Goal: Task Accomplishment & Management: Manage account settings

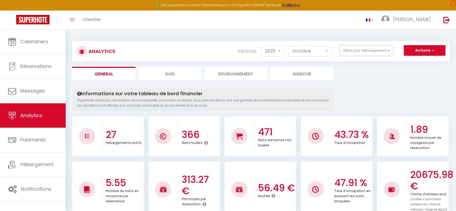
select select "2025"
select select "10"
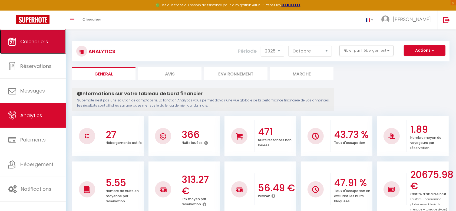
click at [25, 44] on span "Calendriers" at bounding box center [34, 41] width 28 height 7
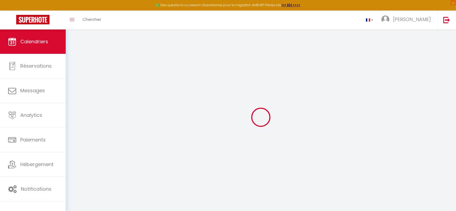
select select
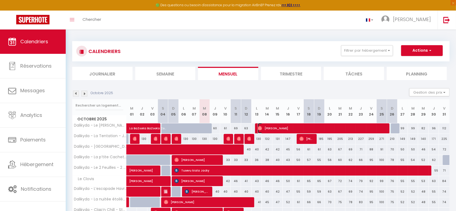
click at [283, 127] on span "Alexandra Laniece" at bounding box center [323, 128] width 130 height 10
select select "OK"
select select "0"
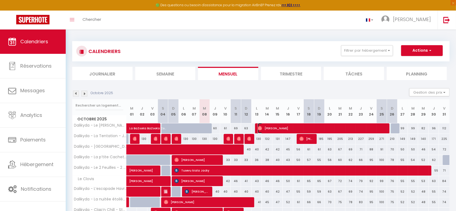
select select "1"
select select
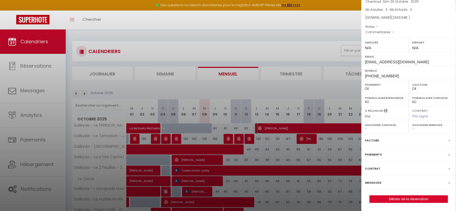
scroll to position [54, 0]
drag, startPoint x: 382, startPoint y: 10, endPoint x: 390, endPoint y: 8, distance: 7.9
click at [388, 9] on span "Nb Adultes : 3 - Nb Enfants : 0" at bounding box center [389, 9] width 47 height 5
drag, startPoint x: 411, startPoint y: 10, endPoint x: 416, endPoint y: 9, distance: 5.2
click at [416, 9] on p "Nb Adultes : 3 - Nb Enfants : 0" at bounding box center [409, 9] width 87 height 5
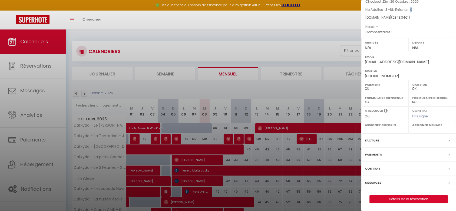
click at [416, 12] on p "Nb Adultes : 3 - Nb Enfants : 0" at bounding box center [409, 9] width 87 height 5
drag, startPoint x: 415, startPoint y: 10, endPoint x: 410, endPoint y: 8, distance: 5.3
click at [410, 8] on p "Nb Adultes : 3 - Nb Enfants : 0" at bounding box center [409, 9] width 87 height 5
click at [217, 22] on div at bounding box center [228, 105] width 456 height 211
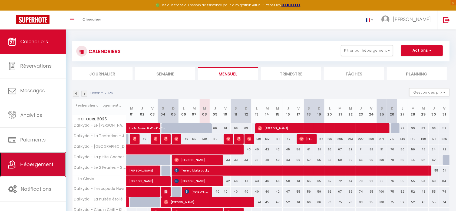
click at [47, 160] on link "Hébergement" at bounding box center [33, 164] width 66 height 24
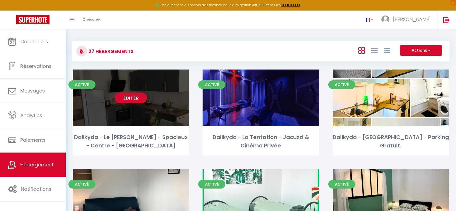
click at [144, 97] on link "Editer" at bounding box center [131, 98] width 32 height 11
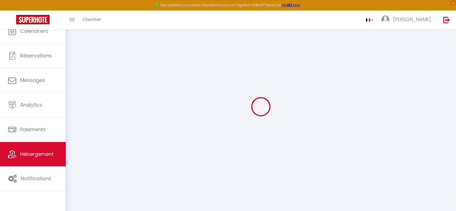
select select
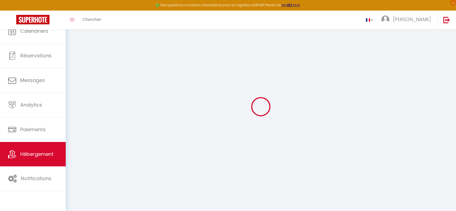
select select "1"
select select
checkbox input "false"
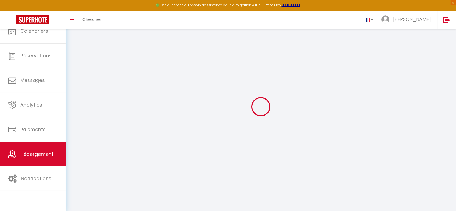
checkbox input "false"
select select "28"
select select
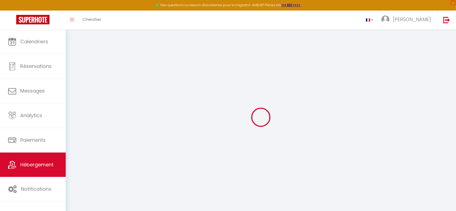
select select
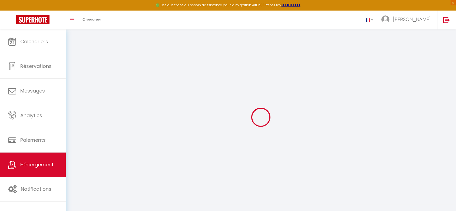
select select
checkbox input "false"
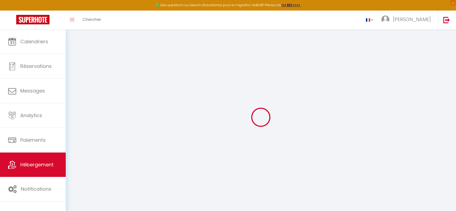
select select
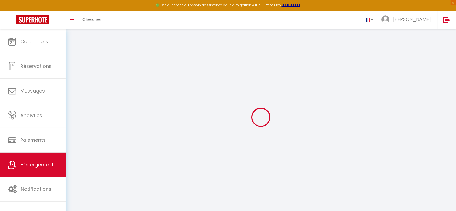
select select
checkbox input "false"
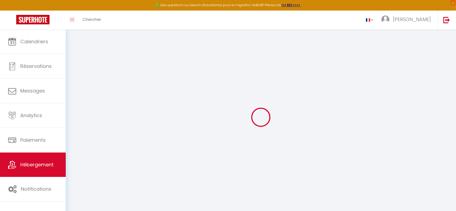
checkbox input "false"
select select
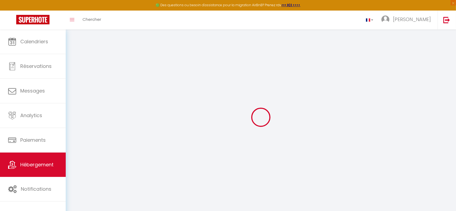
select select
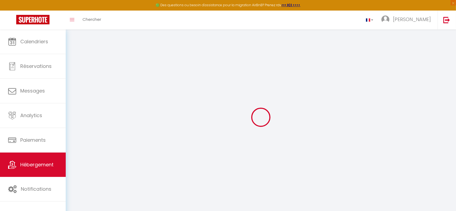
checkbox input "false"
select select
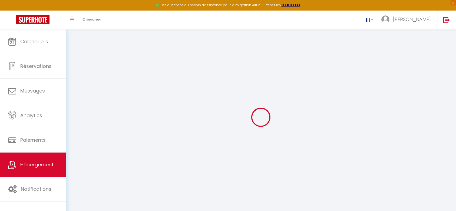
select select
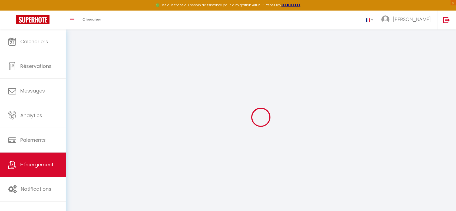
select select
checkbox input "false"
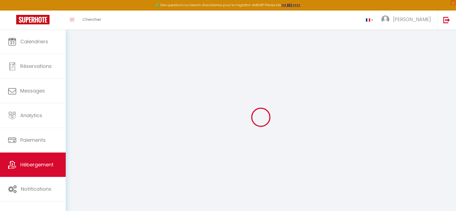
checkbox input "false"
select select
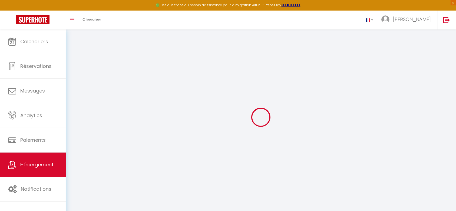
select select
checkbox input "false"
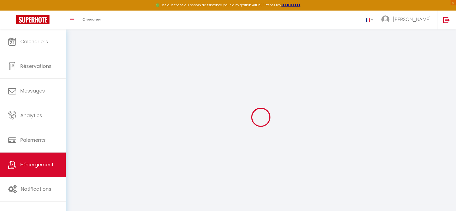
checkbox input "false"
select select
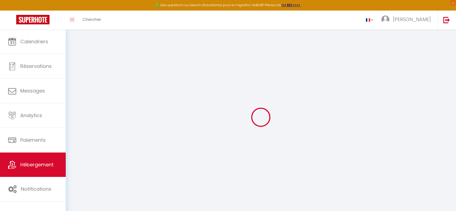
type input "Dalikyda - Le Gabriel - Spacieux - Centre - Calme"
type input "Édouard"
type input "Stevenini"
select select "6"
select select "3"
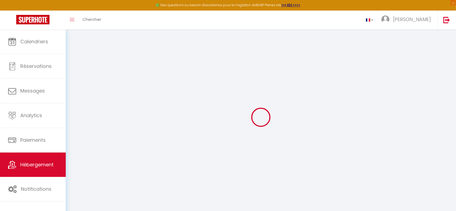
type input "75"
type input "80"
type input "5"
type input "4.3"
type input "300"
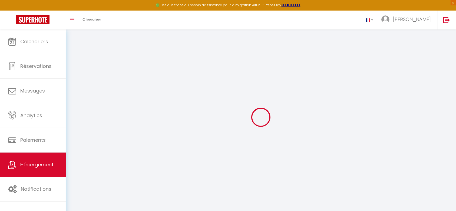
select select
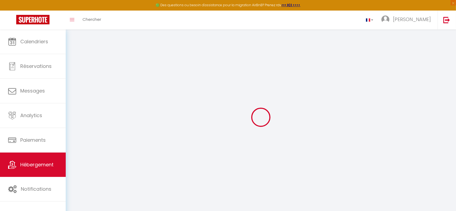
select select
type input "61 Rue Gabriel Péri"
type input "76600"
type input "Le Havre"
type input "davidfc.dlb@gmail.com"
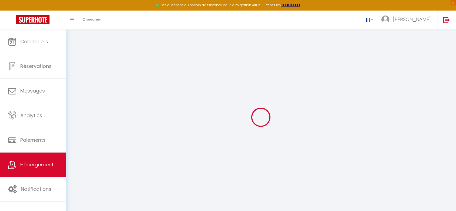
select select
checkbox input "true"
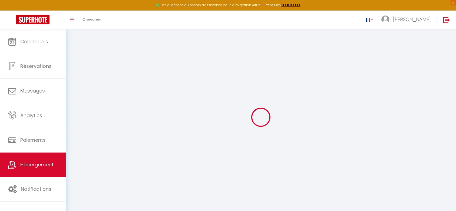
radio input "true"
select select
type input "0"
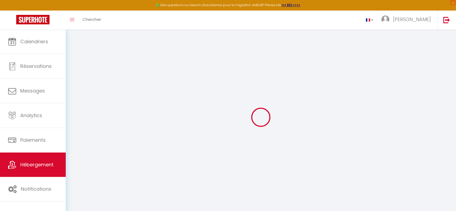
type input "0"
select select
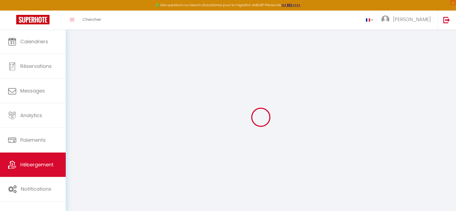
select select
checkbox input "true"
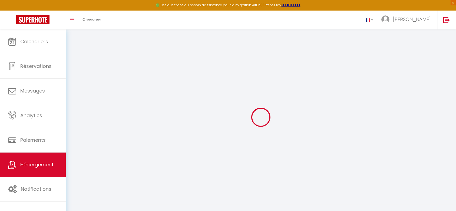
checkbox input "true"
select select
checkbox input "true"
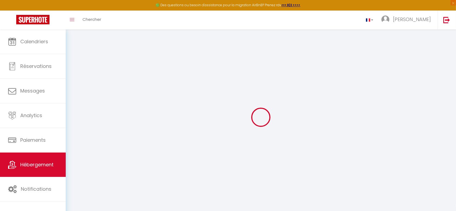
checkbox input "true"
select select "17:00"
select select
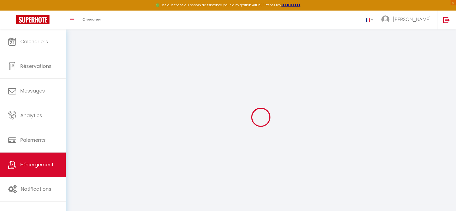
select select "11:00"
select select "30"
select select "120"
select select "14:00"
select select
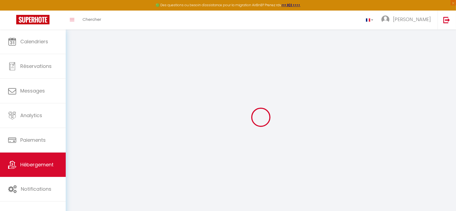
select select
checkbox input "true"
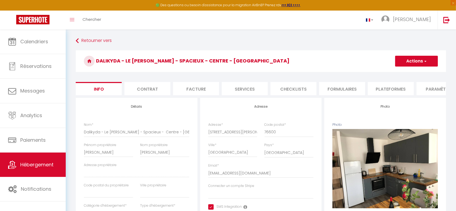
select select
checkbox input "true"
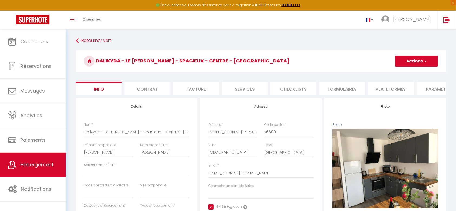
checkbox input "true"
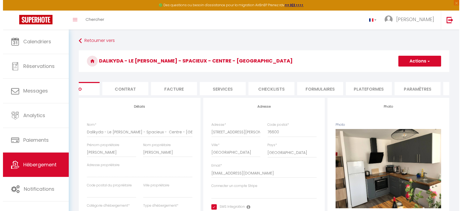
scroll to position [0, 39]
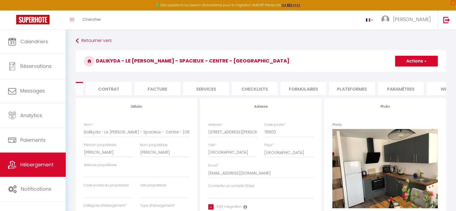
click at [358, 89] on li "Plateformes" at bounding box center [352, 88] width 46 height 13
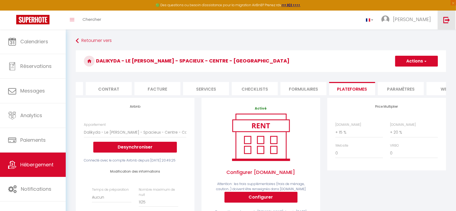
click at [444, 22] on img at bounding box center [447, 20] width 7 height 7
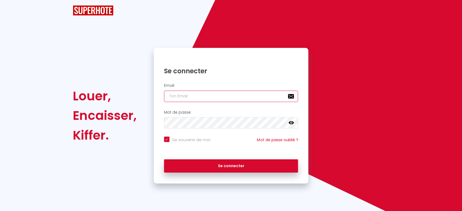
type input "[EMAIL_ADDRESS][DOMAIN_NAME]"
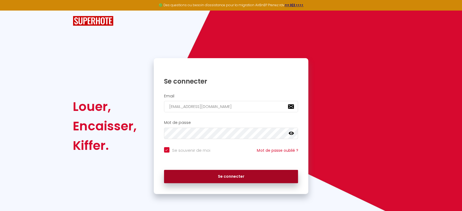
click at [199, 171] on button "Se connecter" at bounding box center [231, 177] width 134 height 14
checkbox input "true"
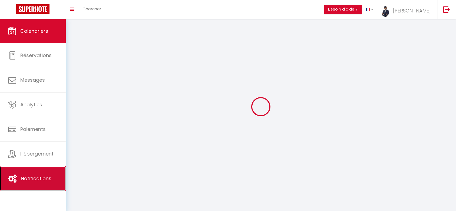
click at [31, 180] on span "Notifications" at bounding box center [36, 178] width 31 height 7
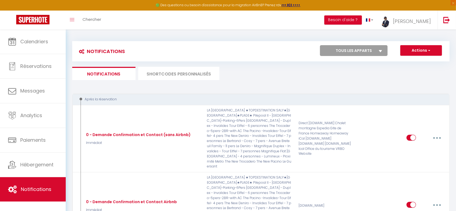
drag, startPoint x: 120, startPoint y: 98, endPoint x: 85, endPoint y: 98, distance: 34.6
click at [85, 98] on div "Après la réservation" at bounding box center [257, 99] width 360 height 5
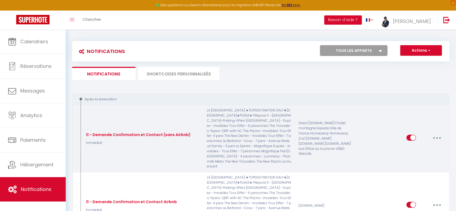
click at [437, 137] on icon "button" at bounding box center [437, 138] width 2 height 2
click at [415, 146] on link "Editer" at bounding box center [423, 150] width 40 height 9
type input "0 - Demande Confirmation et Contact (sans Airbnb)"
select select "Immédiat"
select select "if_booking_is_paid"
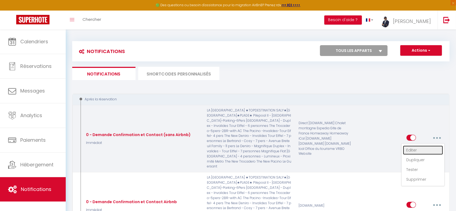
checkbox input "true"
checkbox input "false"
radio input "true"
type input "Merci d'avoir confirmé votre réservation - [BOOKING:ID] - [GUEST:FIRST_NAME] [G…"
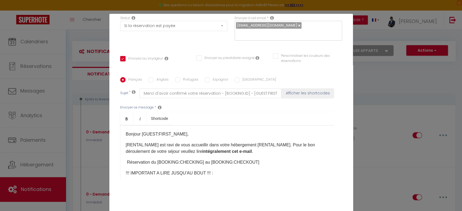
scroll to position [90, 0]
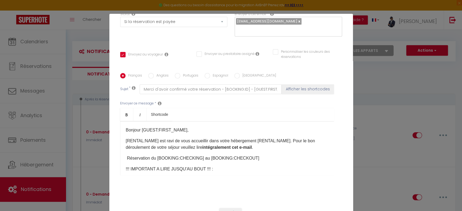
drag, startPoint x: 126, startPoint y: 151, endPoint x: 254, endPoint y: 146, distance: 128.1
click at [254, 146] on div "Bonjour [GUEST:FIRST_NAME], [RENTAL:NAME]​ est ravi de vous accueillir dans vot…" at bounding box center [227, 148] width 214 height 54
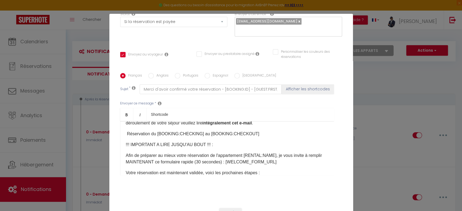
scroll to position [29, 0]
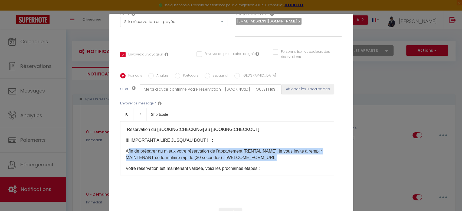
drag, startPoint x: 126, startPoint y: 143, endPoint x: 294, endPoint y: 149, distance: 168.7
click at [294, 149] on p "Afin de préparer au mieux votre réservation de l'appartement [RENTAL:NAME], je …" at bounding box center [227, 154] width 202 height 13
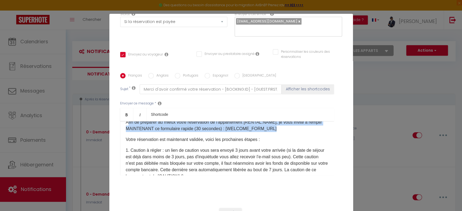
scroll to position [72, 0]
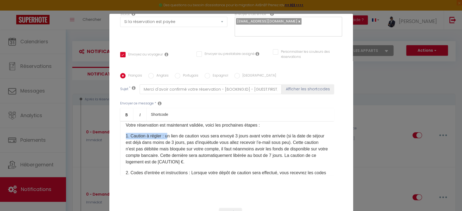
drag, startPoint x: 123, startPoint y: 127, endPoint x: 165, endPoint y: 127, distance: 41.7
click at [165, 133] on p "1. Caution à régler : un lien de caution vous sera envoyé 3 jours avant votre a…" at bounding box center [227, 149] width 202 height 32
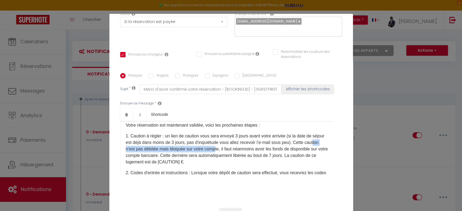
drag, startPoint x: 146, startPoint y: 142, endPoint x: 240, endPoint y: 142, distance: 94.4
click at [240, 142] on p "1. Caution à régler : un lien de caution vous sera envoyé 3 jours avant votre a…" at bounding box center [227, 149] width 202 height 32
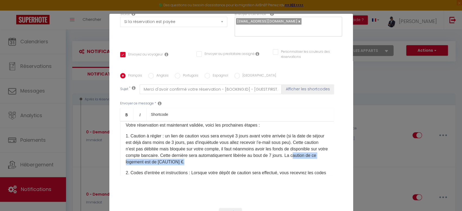
drag, startPoint x: 153, startPoint y: 155, endPoint x: 241, endPoint y: 157, distance: 87.4
click at [241, 157] on p "1. Caution à régler : un lien de caution vous sera envoyé 3 jours avant votre a…" at bounding box center [227, 149] width 202 height 32
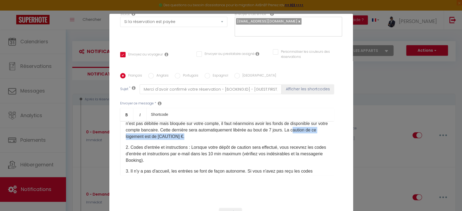
scroll to position [108, 0]
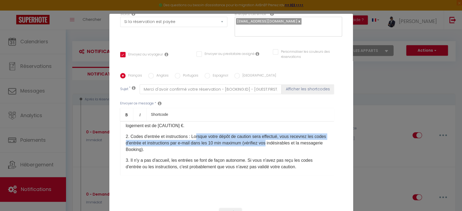
drag, startPoint x: 195, startPoint y: 129, endPoint x: 285, endPoint y: 137, distance: 90.5
click at [285, 137] on p "2. Codes d'entrée et instruction​s : Lorsque votre dépôt de caution sera effect…" at bounding box center [227, 142] width 202 height 19
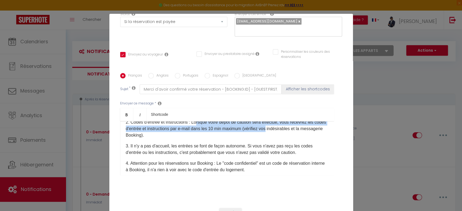
scroll to position [137, 0]
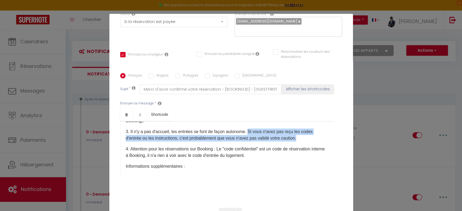
drag, startPoint x: 247, startPoint y: 123, endPoint x: 299, endPoint y: 131, distance: 52.5
click at [299, 131] on p "3. Il n'y a pas d'accueil, les entrées se font de façon autonome. Si vous n'ave…" at bounding box center [227, 135] width 202 height 13
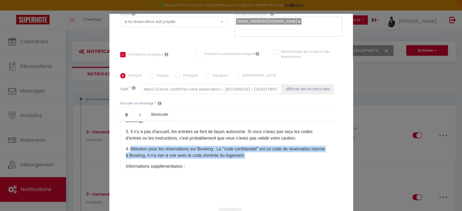
drag, startPoint x: 128, startPoint y: 140, endPoint x: 292, endPoint y: 147, distance: 164.4
click at [292, 147] on p "4. Attention pour les réservations sur Booking : Le "code confidentiel" est un …" at bounding box center [227, 152] width 202 height 13
click at [242, 146] on p "4. Attention pour les réservations sur Booking : Le "code confidentiel" est un …" at bounding box center [227, 152] width 202 height 13
click at [254, 146] on p "4. Attention pour les réservations sur Booking : Le "code confidentiel" est un …" at bounding box center [227, 152] width 202 height 13
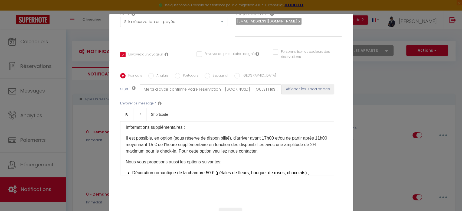
scroll to position [180, 0]
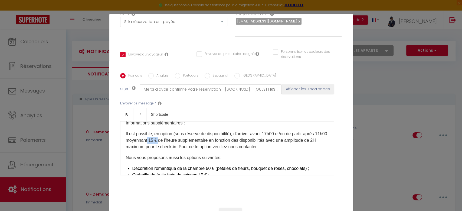
drag, startPoint x: 169, startPoint y: 131, endPoint x: 180, endPoint y: 129, distance: 11.2
click at [180, 131] on p "Il est possible, en option (sous réserve de disponibilité), d'arriver avant 17h…" at bounding box center [227, 140] width 202 height 19
drag, startPoint x: 149, startPoint y: 139, endPoint x: 208, endPoint y: 137, distance: 59.5
click at [208, 137] on p "Il est possible, en option (sous réserve de disponibilité), d'arriver avant 17h…" at bounding box center [227, 140] width 202 height 19
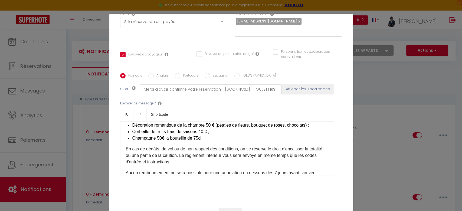
scroll to position [238, 0]
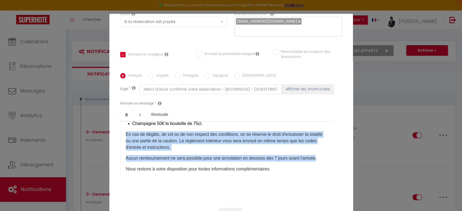
drag, startPoint x: 123, startPoint y: 126, endPoint x: 313, endPoint y: 153, distance: 192.0
click at [313, 153] on div "Bonjour [GUEST:FIRST_NAME], [RENTAL:NAME]​ est ravi de vous accueillir dans vot…" at bounding box center [227, 148] width 214 height 54
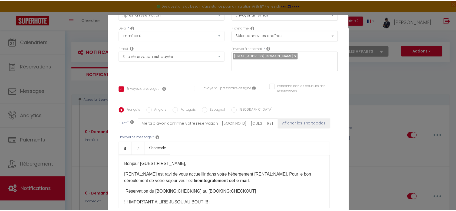
scroll to position [0, 0]
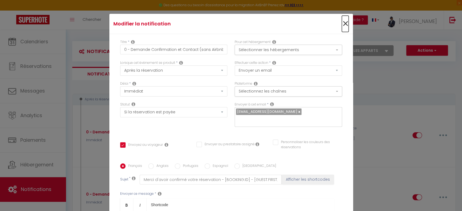
click at [342, 23] on span "×" at bounding box center [345, 24] width 7 height 16
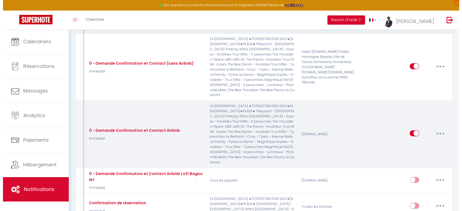
scroll to position [72, 0]
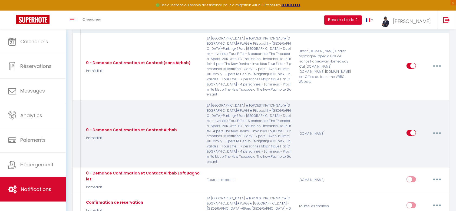
click at [436, 129] on button "button" at bounding box center [437, 133] width 15 height 9
click at [416, 141] on link "Editer" at bounding box center [423, 145] width 40 height 9
type input "0 - Demande Confirmation et Contact Airbnb"
checkbox input "true"
checkbox input "false"
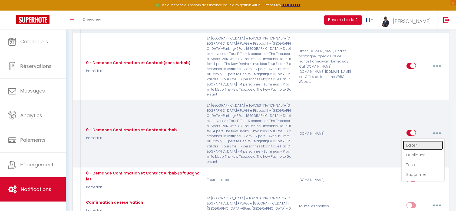
checkbox input "false"
type input "Merci d'avoir confirmé votre réservation - [BOOKING:ID] - [GUEST:FIRST_NAME] [G…"
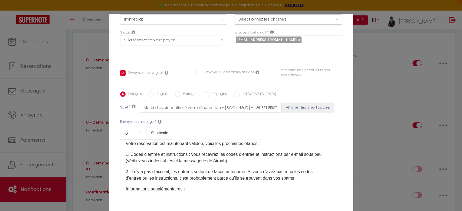
drag, startPoint x: 128, startPoint y: 146, endPoint x: 255, endPoint y: 153, distance: 127.6
click at [255, 153] on p "1. Codes d'entrée et instruction​s : vous recevrez les codes d'entrée et instru…" at bounding box center [227, 157] width 202 height 13
drag, startPoint x: 160, startPoint y: 164, endPoint x: 245, endPoint y: 163, distance: 84.4
click at [245, 169] on p "2. Il n'y a pas d'accueil, les entrées se font de façon autonome. Si vous n'ave…" at bounding box center [227, 175] width 202 height 13
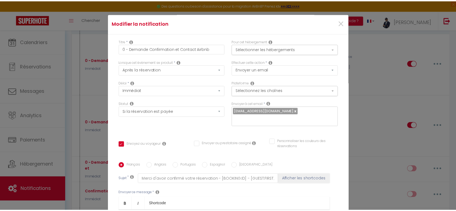
scroll to position [0, 0]
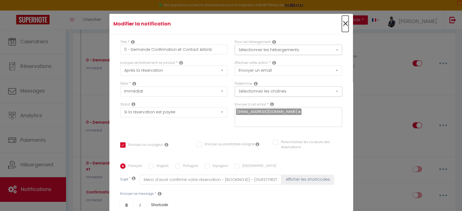
click at [342, 23] on span "×" at bounding box center [345, 24] width 7 height 16
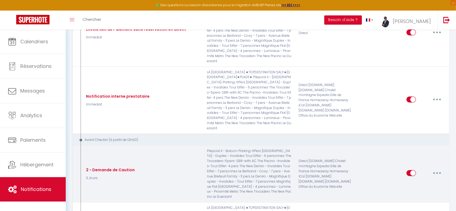
scroll to position [325, 0]
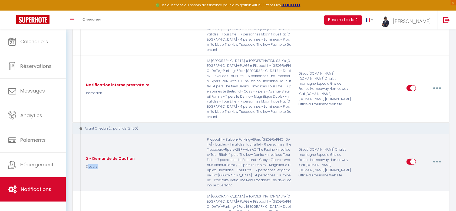
drag, startPoint x: 95, startPoint y: 112, endPoint x: 78, endPoint y: 113, distance: 16.8
click at [78, 134] on div "2 - Demande de Caution 3 Jours Pilepoal II - Balcon-Parking-6Pers Le De Niro - …" at bounding box center [260, 162] width 377 height 57
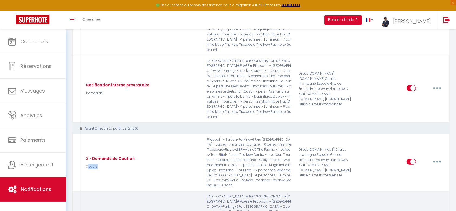
scroll to position [361, 0]
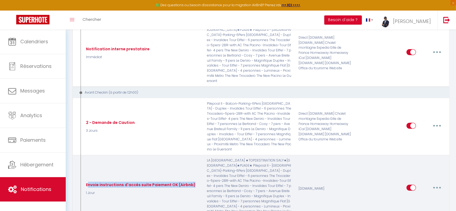
drag, startPoint x: 87, startPoint y: 124, endPoint x: 193, endPoint y: 121, distance: 106.7
click at [193, 158] on div "Envoie instructions d'accés suite Paiement OK (Airbnb) 1 Jour" at bounding box center [142, 188] width 122 height 61
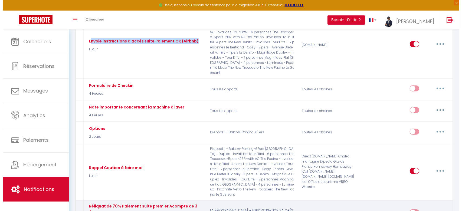
scroll to position [505, 0]
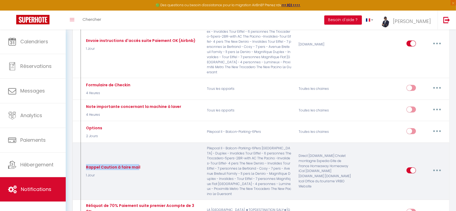
drag, startPoint x: 136, startPoint y: 96, endPoint x: 80, endPoint y: 96, distance: 56.3
click at [80, 143] on div "Rappel Caution à faire mail 1 Jour Pilepoal II - Balcon-Parking-6Pers Le De Nir…" at bounding box center [260, 171] width 377 height 57
click at [436, 166] on button "button" at bounding box center [437, 170] width 15 height 9
click at [418, 178] on link "Editer" at bounding box center [423, 182] width 40 height 9
type input "Rappel Caution à faire mail"
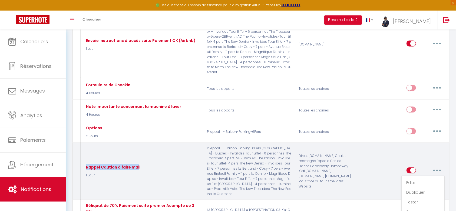
select select "1 Jour"
select select "if_deposit_not_paid"
checkbox input "true"
checkbox input "false"
checkbox input "true"
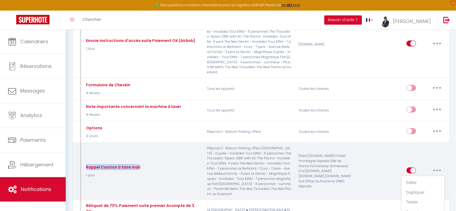
type input "Entrée à l'appartement [RENTAL:NAME] - [GUEST:FIRST_NAME] [GUEST:LAST_NAME]"
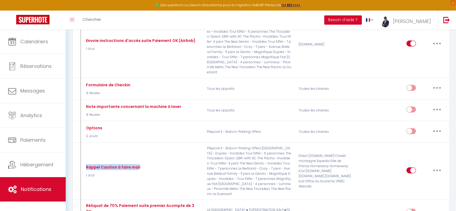
scroll to position [84, 0]
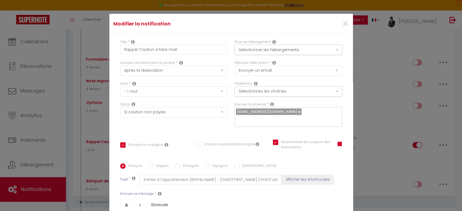
click at [337, 142] on span at bounding box center [339, 144] width 4 height 4
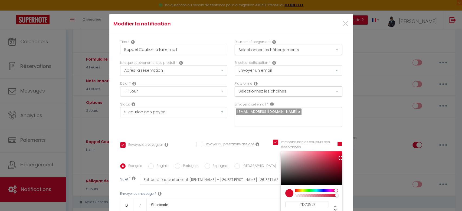
checkbox input "true"
checkbox input "false"
checkbox input "true"
type input "#D79D09"
click at [295, 189] on div at bounding box center [315, 190] width 41 height 3
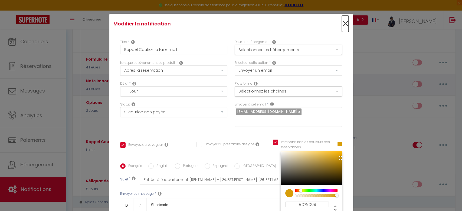
drag, startPoint x: 335, startPoint y: 22, endPoint x: 314, endPoint y: 36, distance: 24.8
click at [342, 22] on span "×" at bounding box center [345, 24] width 7 height 16
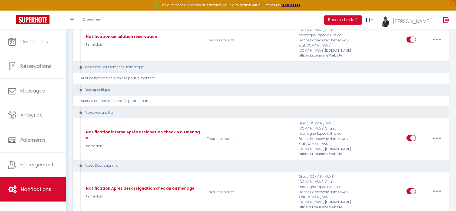
scroll to position [1627, 0]
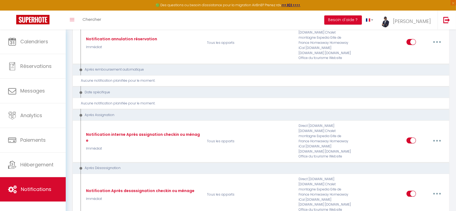
drag, startPoint x: 108, startPoint y: 98, endPoint x: 84, endPoint y: 96, distance: 24.5
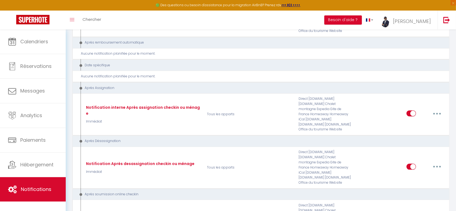
scroll to position [1663, 0]
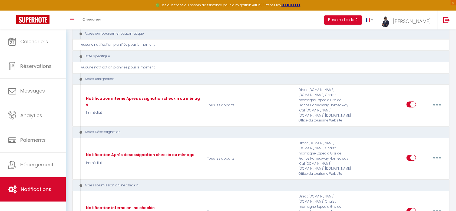
drag, startPoint x: 92, startPoint y: 150, endPoint x: 177, endPoint y: 151, distance: 84.7
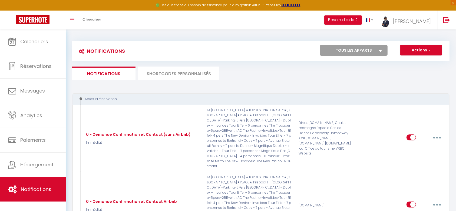
scroll to position [0, 0]
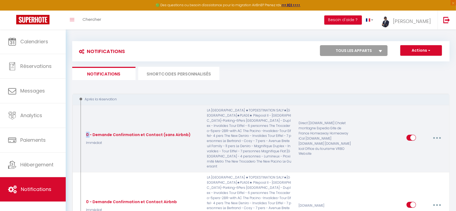
drag, startPoint x: 90, startPoint y: 130, endPoint x: 87, endPoint y: 130, distance: 3.6
click at [87, 132] on div "0 - Demande Confirmation et Contact (sans Airbnb)" at bounding box center [138, 135] width 106 height 6
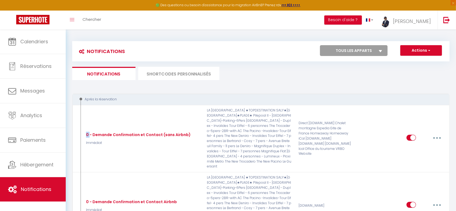
drag, startPoint x: 111, startPoint y: 97, endPoint x: 84, endPoint y: 96, distance: 26.8
click at [84, 96] on div "Après la réservation" at bounding box center [260, 100] width 377 height 12
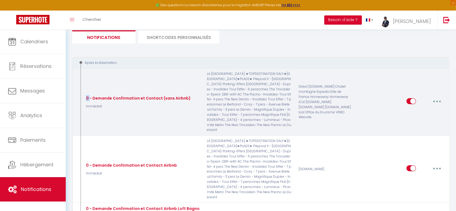
scroll to position [36, 0]
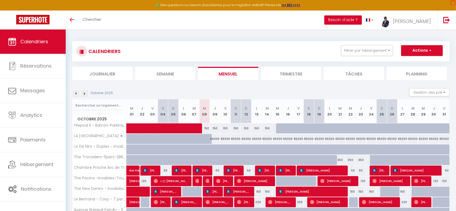
click at [86, 93] on img at bounding box center [84, 94] width 6 height 6
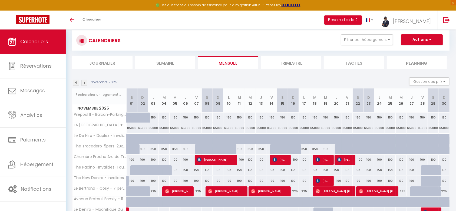
scroll to position [9, 0]
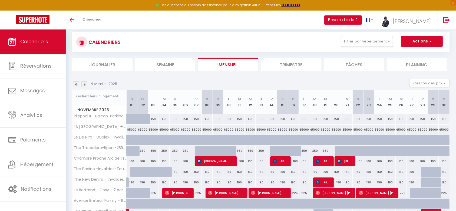
click at [85, 82] on img at bounding box center [84, 84] width 6 height 6
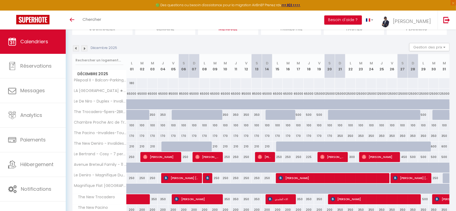
scroll to position [0, 0]
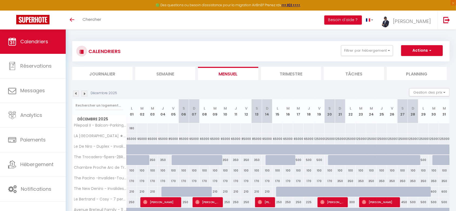
click at [78, 92] on img at bounding box center [76, 94] width 6 height 6
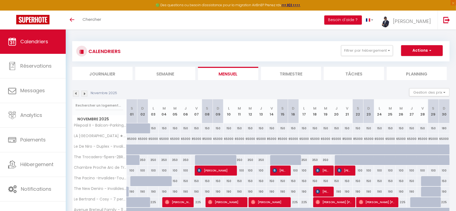
scroll to position [36, 0]
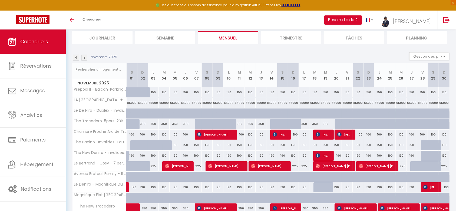
click at [76, 56] on img at bounding box center [76, 58] width 6 height 6
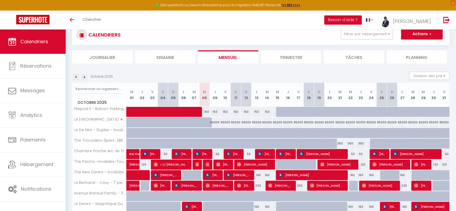
scroll to position [0, 0]
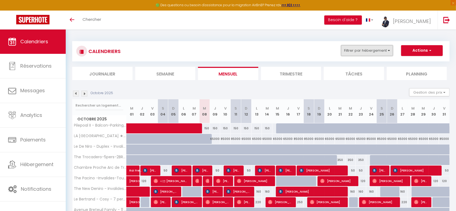
click at [382, 53] on button "Filtrer par hébergement" at bounding box center [367, 50] width 52 height 11
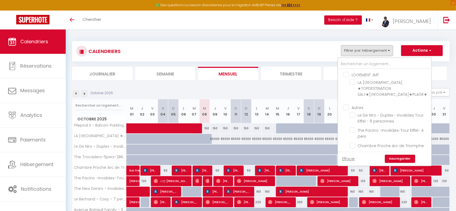
click at [348, 106] on input "Autres" at bounding box center [390, 106] width 93 height 5
checkbox input "true"
checkbox input "false"
checkbox input "true"
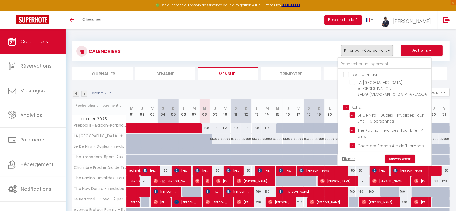
checkbox input "true"
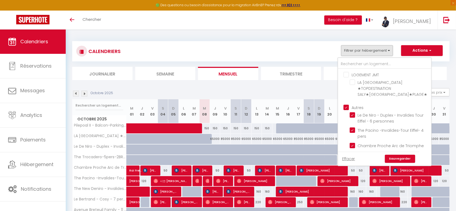
checkbox input "true"
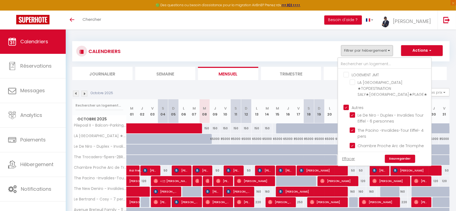
checkbox input "true"
click at [399, 161] on link "Sauvegarder" at bounding box center [400, 159] width 30 height 8
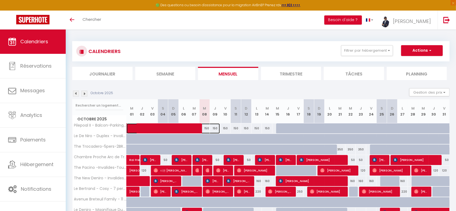
click at [206, 127] on span at bounding box center [176, 128] width 87 height 10
select select "OK"
select select "KO"
select select "1"
select select "0"
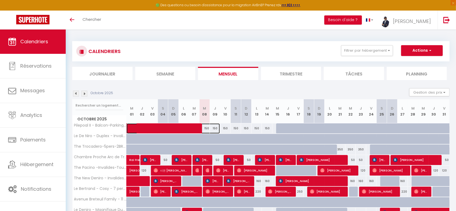
select select "1"
select select
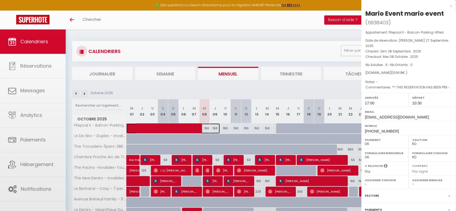
select select "23123"
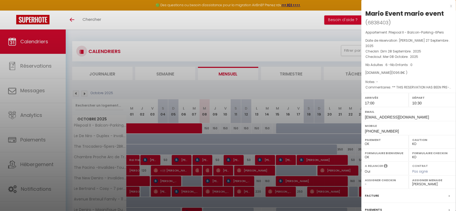
click at [235, 126] on div at bounding box center [228, 105] width 456 height 211
select select
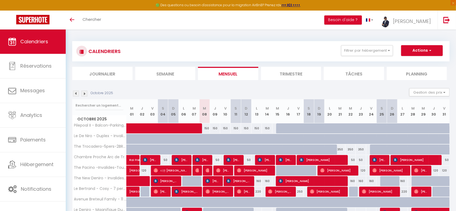
click at [234, 126] on div "150" at bounding box center [236, 128] width 11 height 10
type input "150"
select select "1"
type input "[PERSON_NAME] 11 Octobre 2025"
type input "Dim 12 Octobre 2025"
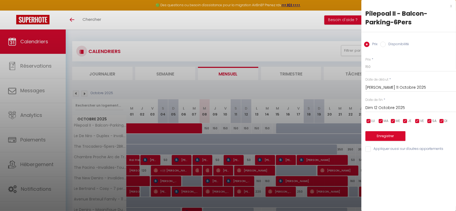
click at [383, 45] on input "Disponibilité" at bounding box center [382, 44] width 5 height 5
radio input "true"
radio input "false"
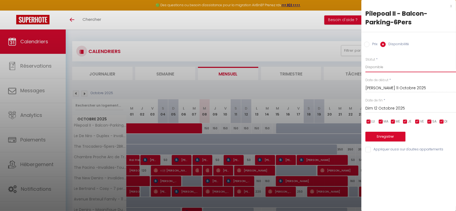
click at [382, 68] on select "Disponible Indisponible" at bounding box center [411, 67] width 91 height 10
select select "0"
click at [366, 62] on select "Disponible Indisponible" at bounding box center [411, 67] width 91 height 10
click at [394, 108] on input "Dim 12 Octobre 2025" at bounding box center [411, 108] width 91 height 7
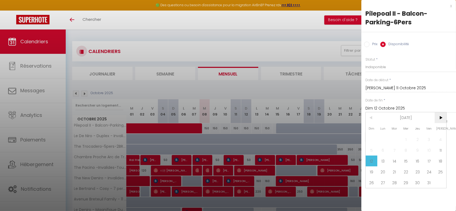
click at [440, 116] on span ">" at bounding box center [441, 117] width 12 height 11
click at [395, 148] on span "4" at bounding box center [395, 150] width 12 height 11
type input "[DATE] Novembre 2025"
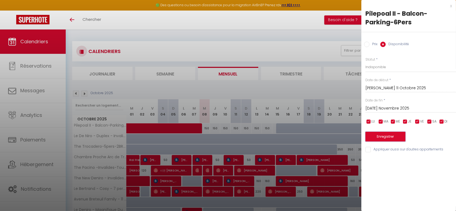
click at [385, 137] on button "Enregistrer" at bounding box center [386, 137] width 40 height 10
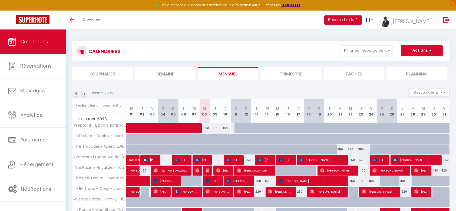
click at [84, 93] on img at bounding box center [84, 94] width 6 height 6
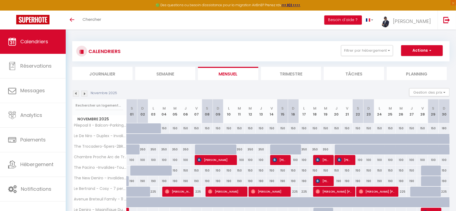
click at [165, 129] on div "150" at bounding box center [164, 128] width 11 height 10
select select "1"
type input "[DATE] Novembre 2025"
type input "Mer 05 Novembre 2025"
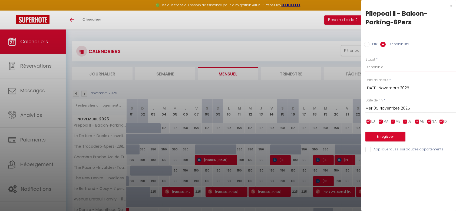
click at [398, 67] on select "Disponible Indisponible" at bounding box center [411, 67] width 91 height 10
select select "0"
click at [366, 62] on select "Disponible Indisponible" at bounding box center [411, 67] width 91 height 10
click at [393, 135] on button "Enregistrer" at bounding box center [386, 137] width 40 height 10
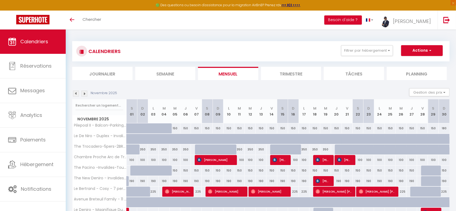
click at [78, 92] on img at bounding box center [76, 94] width 6 height 6
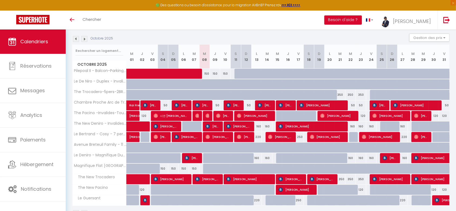
scroll to position [71, 0]
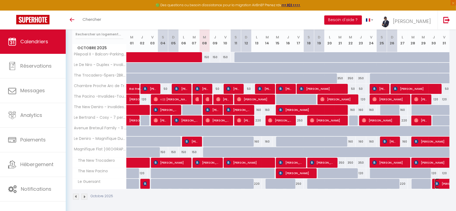
click at [435, 185] on img at bounding box center [437, 184] width 4 height 4
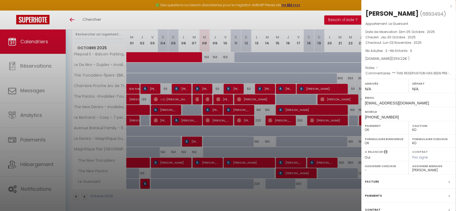
click at [344, 202] on div at bounding box center [228, 105] width 456 height 211
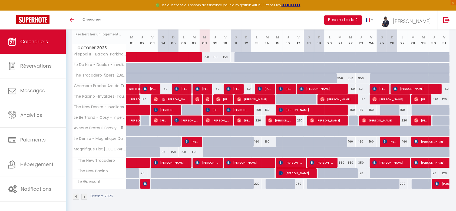
scroll to position [0, 0]
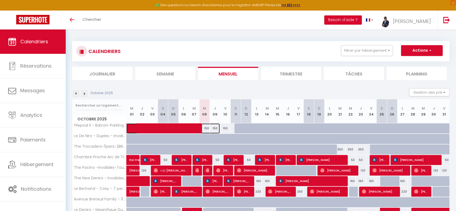
click at [205, 127] on span at bounding box center [176, 128] width 87 height 10
select select "1"
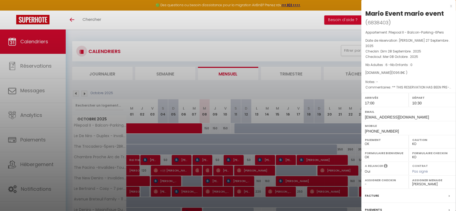
click at [217, 126] on div at bounding box center [228, 105] width 456 height 211
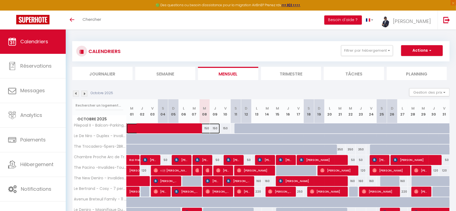
click at [218, 124] on span at bounding box center [176, 128] width 87 height 10
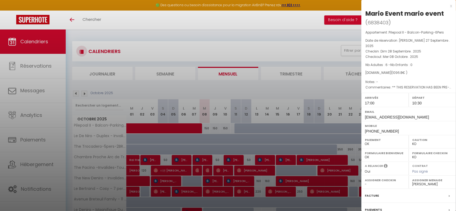
click at [225, 126] on div at bounding box center [228, 105] width 456 height 211
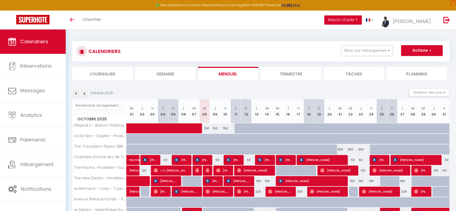
click at [226, 128] on div "150" at bounding box center [225, 128] width 11 height 10
select select "1"
type input "Ven 10 Octobre 2025"
type input "[PERSON_NAME] 11 Octobre 2025"
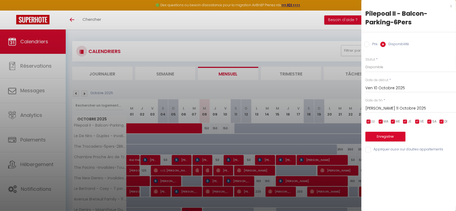
click at [372, 88] on input "Ven 10 Octobre 2025" at bounding box center [411, 88] width 91 height 7
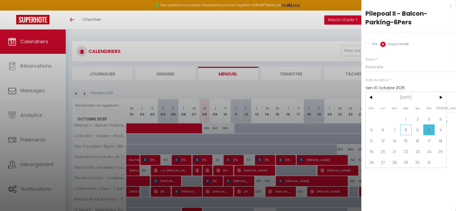
click at [405, 130] on span "8" at bounding box center [406, 129] width 12 height 11
type input "Mer 08 Octobre 2025"
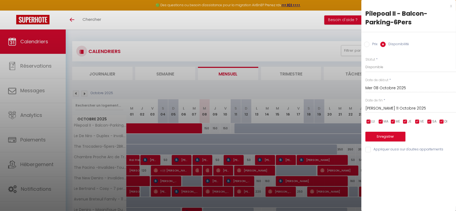
click at [420, 109] on input "[PERSON_NAME] 11 Octobre 2025" at bounding box center [411, 108] width 91 height 7
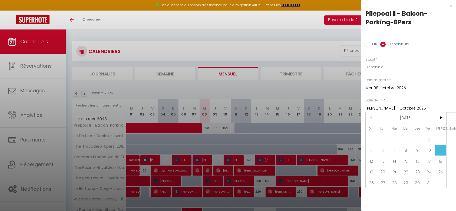
click at [383, 159] on span "13" at bounding box center [383, 161] width 12 height 11
type input "Lun 13 Octobre 2025"
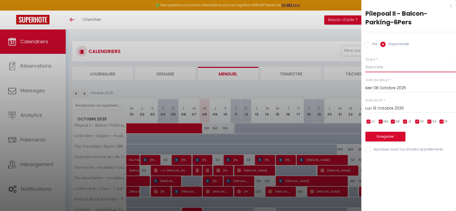
click at [389, 66] on select "Disponible Indisponible" at bounding box center [411, 67] width 91 height 10
select select "0"
click at [366, 62] on select "Disponible Indisponible" at bounding box center [411, 67] width 91 height 10
click at [382, 137] on button "Enregistrer" at bounding box center [386, 137] width 40 height 10
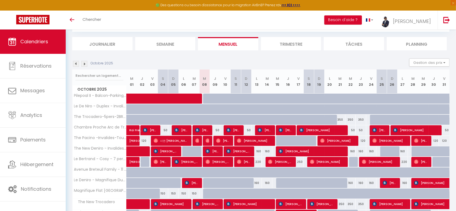
scroll to position [71, 0]
